Goal: Find specific page/section: Find specific page/section

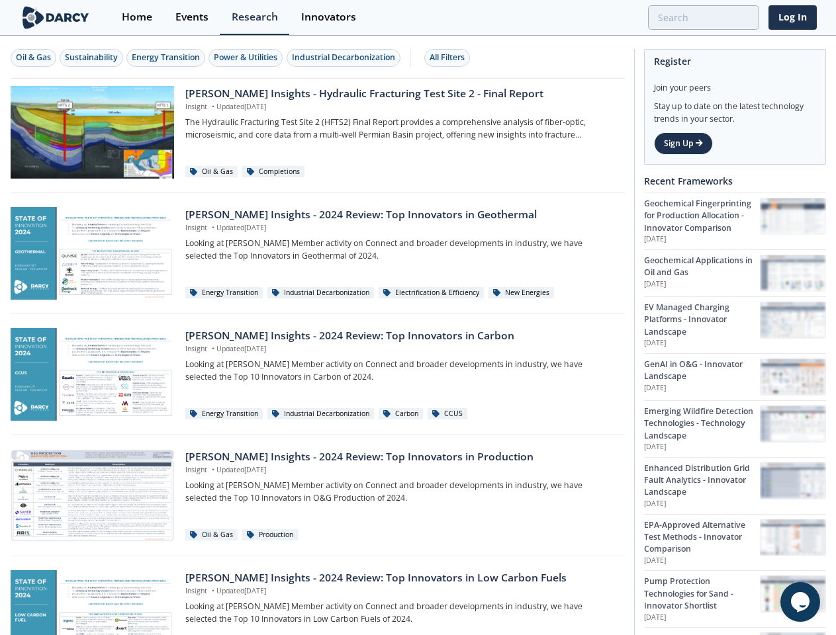
click at [34, 58] on div "Oil & Gas" at bounding box center [33, 58] width 35 height 12
click at [92, 58] on div "Sustainability" at bounding box center [91, 58] width 53 height 12
click at [167, 58] on div "Energy Transition" at bounding box center [166, 58] width 68 height 12
click at [248, 58] on div "Power & Utilities" at bounding box center [246, 58] width 64 height 12
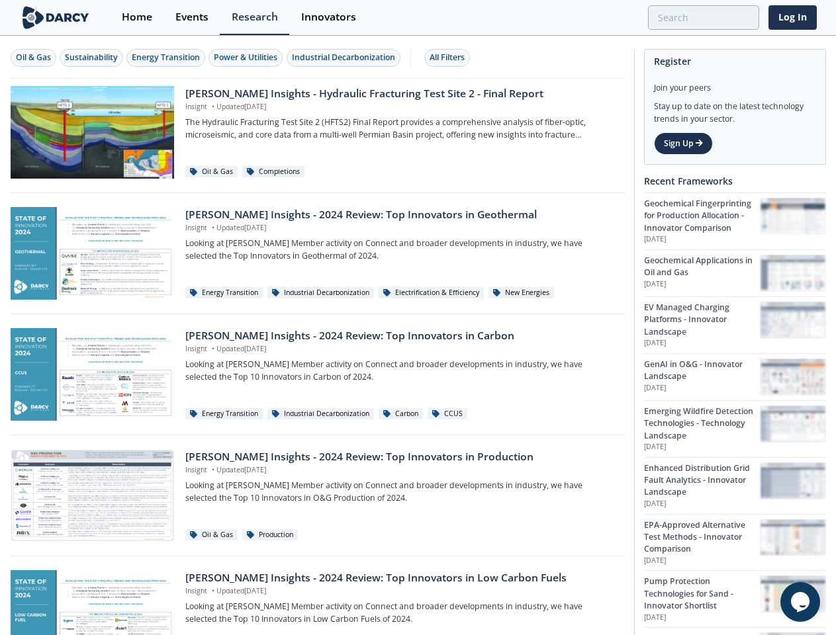
click at [345, 58] on div "Industrial Decarbonization" at bounding box center [343, 58] width 103 height 12
click at [451, 58] on div "All Filters" at bounding box center [447, 58] width 35 height 12
click at [800, 602] on icon "$i18n('chat', 'chat_widget')" at bounding box center [800, 602] width 19 height 20
